Goal: Transaction & Acquisition: Obtain resource

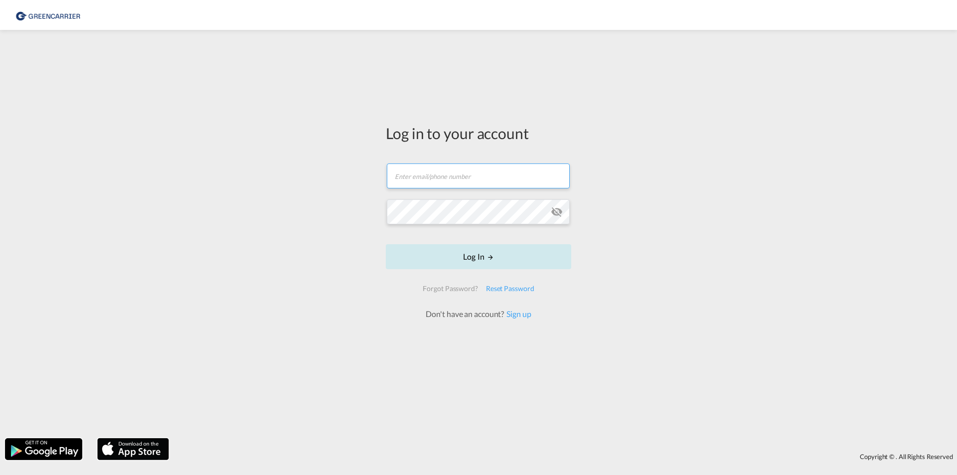
type input "[EMAIL_ADDRESS][DOMAIN_NAME]"
click at [444, 278] on form "[EMAIL_ADDRESS][DOMAIN_NAME] Email field is required Password field is required…" at bounding box center [478, 237] width 185 height 167
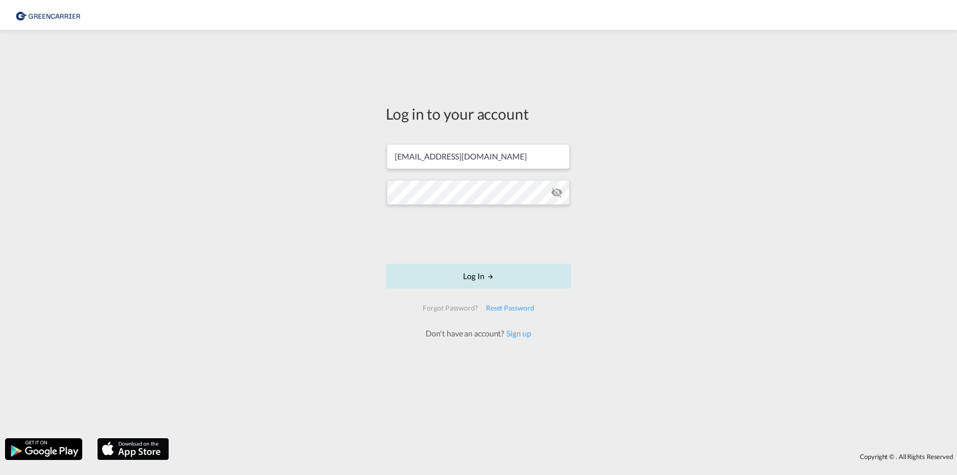
click at [415, 272] on button "Log In" at bounding box center [478, 276] width 185 height 25
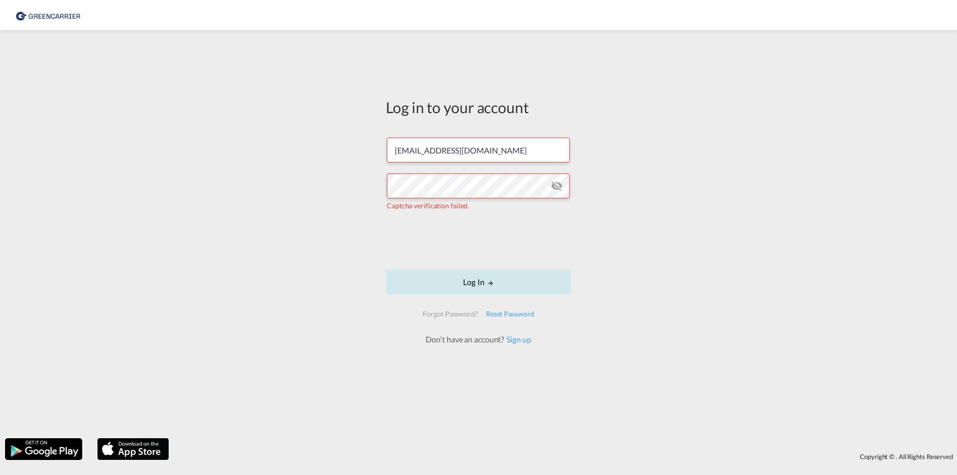
click at [429, 270] on button "Log In" at bounding box center [478, 282] width 185 height 25
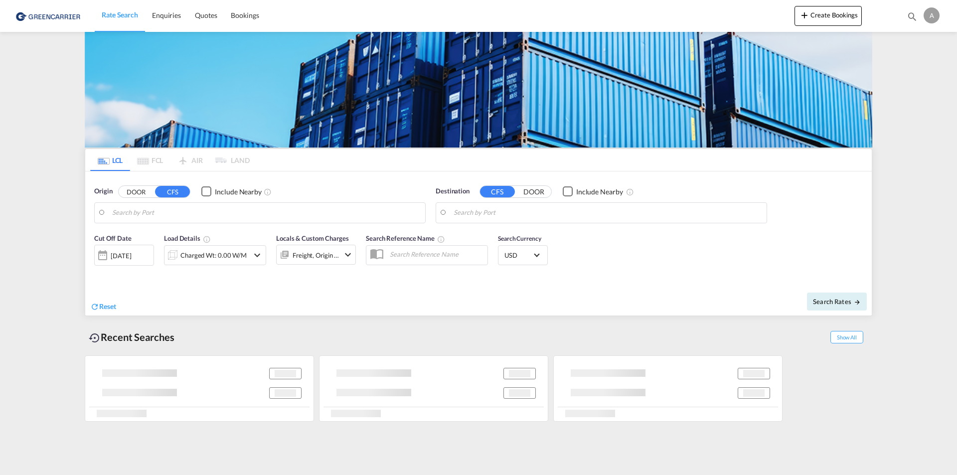
type input "[PERSON_NAME] ([PERSON_NAME]), [GEOGRAPHIC_DATA]"
type input "CZ-37001, Homole, [GEOGRAPHIC_DATA]"
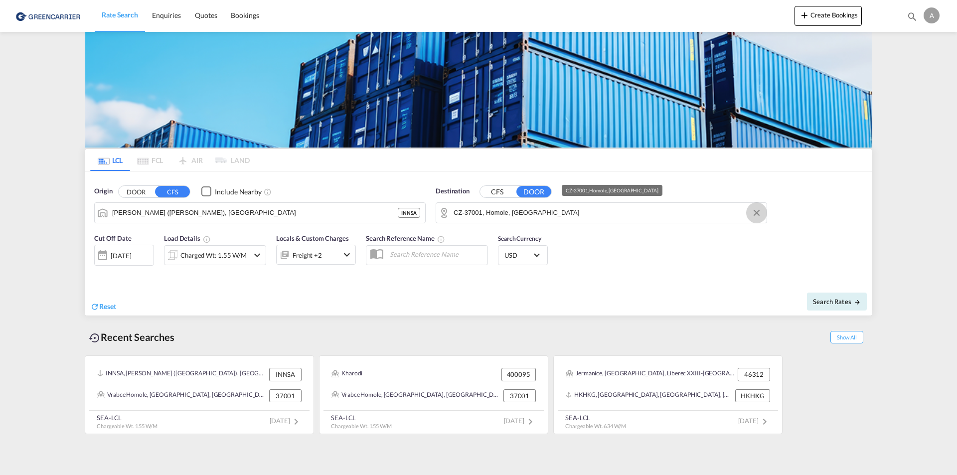
click at [756, 212] on button "Clear Input" at bounding box center [756, 212] width 15 height 15
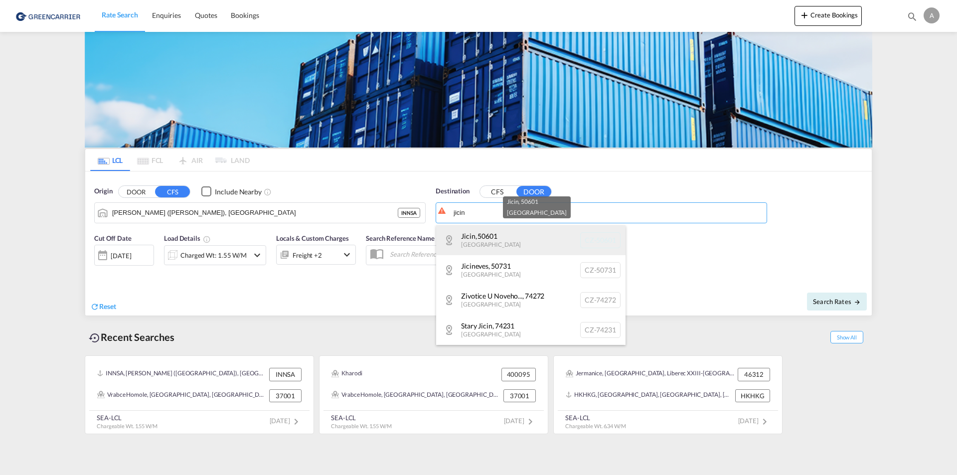
click at [482, 236] on div "[GEOGRAPHIC_DATA] [GEOGRAPHIC_DATA]-50601" at bounding box center [530, 240] width 189 height 30
type input "CZ-50601, Jicin"
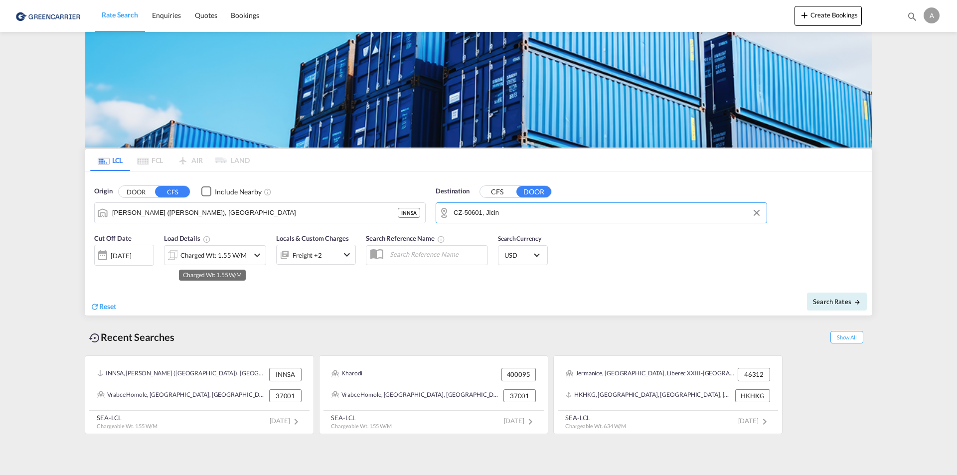
click at [188, 257] on div "Charged Wt: 1.55 W/M" at bounding box center [214, 255] width 66 height 14
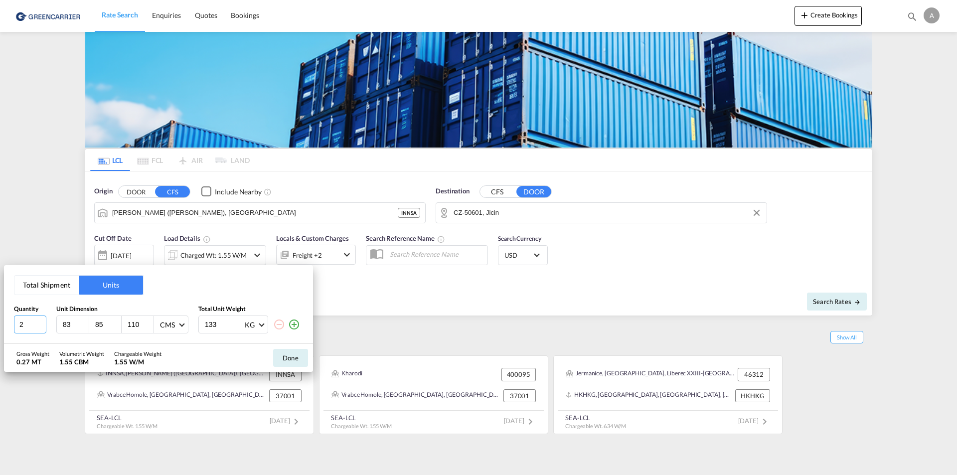
drag, startPoint x: 31, startPoint y: 324, endPoint x: 0, endPoint y: 322, distance: 31.4
click at [0, 322] on div "Total Shipment Units Quantity Unit Dimension Total Unit Weight 2 83 85 110 CMS …" at bounding box center [478, 237] width 957 height 475
type input "1"
type input "100"
type input "130"
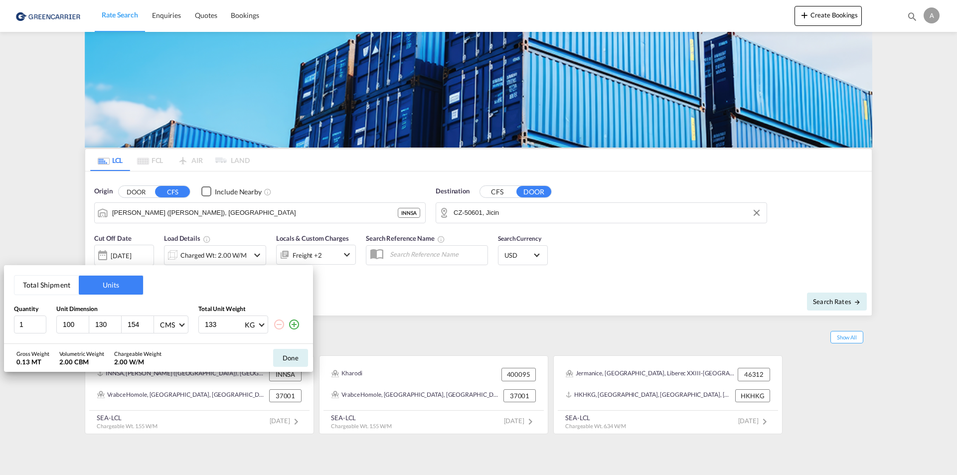
type input "154"
type input "350"
drag, startPoint x: 294, startPoint y: 323, endPoint x: 287, endPoint y: 324, distance: 7.1
click at [294, 323] on md-icon "icon-plus-circle-outline" at bounding box center [294, 325] width 12 height 12
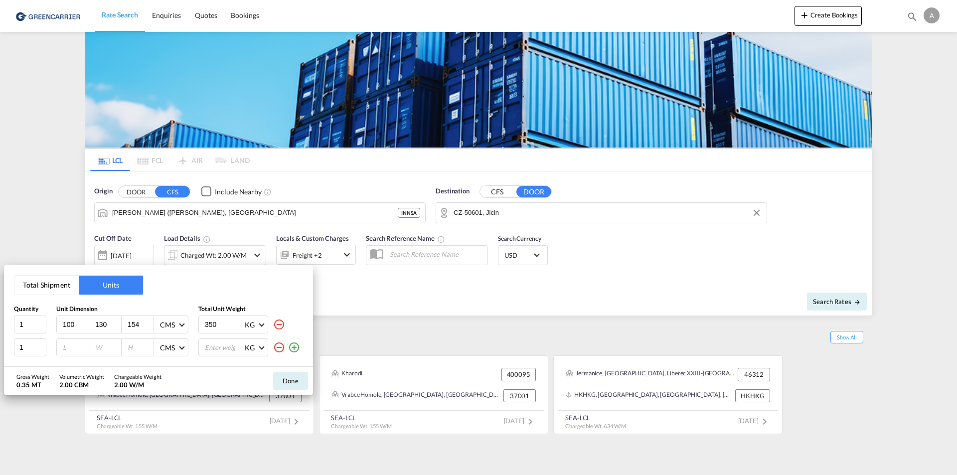
click at [72, 348] on input "number" at bounding box center [75, 347] width 27 height 9
type input "100"
type input "130"
type input "186"
click at [138, 324] on input "154" at bounding box center [140, 324] width 27 height 9
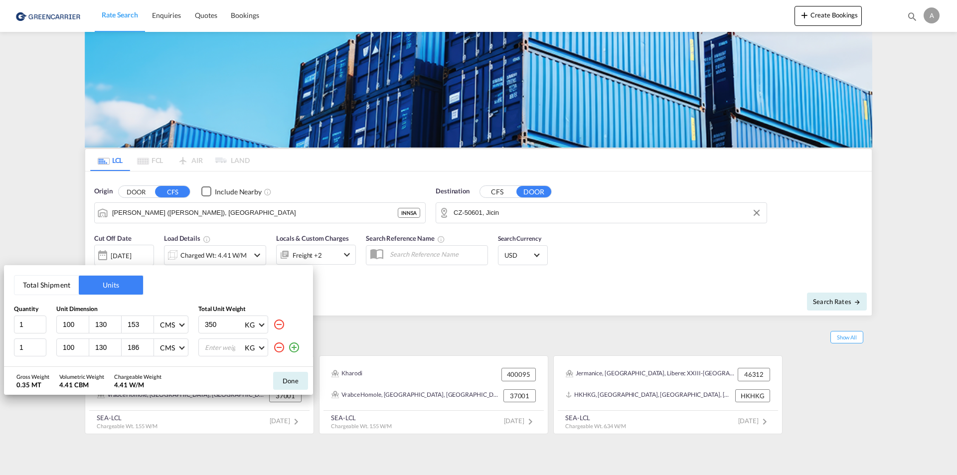
type input "153"
click at [227, 352] on input "number" at bounding box center [224, 347] width 40 height 17
type input "350"
click at [281, 384] on button "Done" at bounding box center [290, 381] width 35 height 18
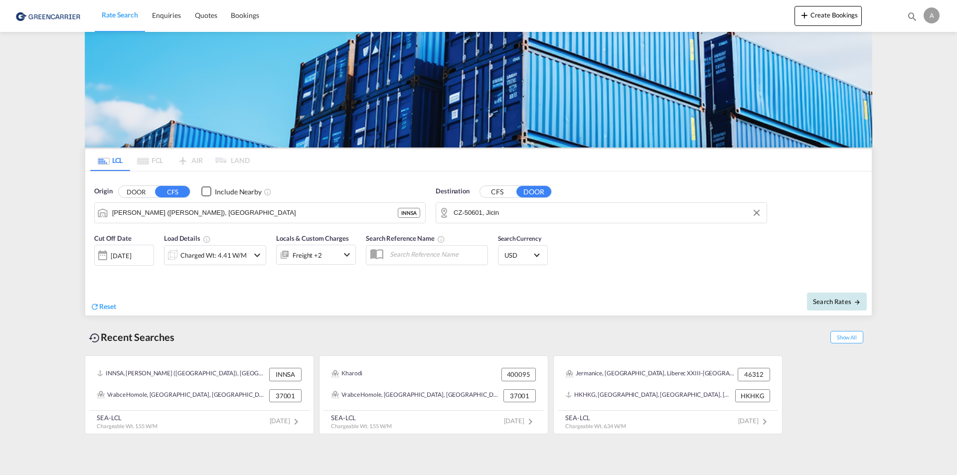
click at [838, 299] on span "Search Rates" at bounding box center [837, 302] width 48 height 8
type input "INNSA to 50601 / [DATE]"
